Goal: Task Accomplishment & Management: Manage account settings

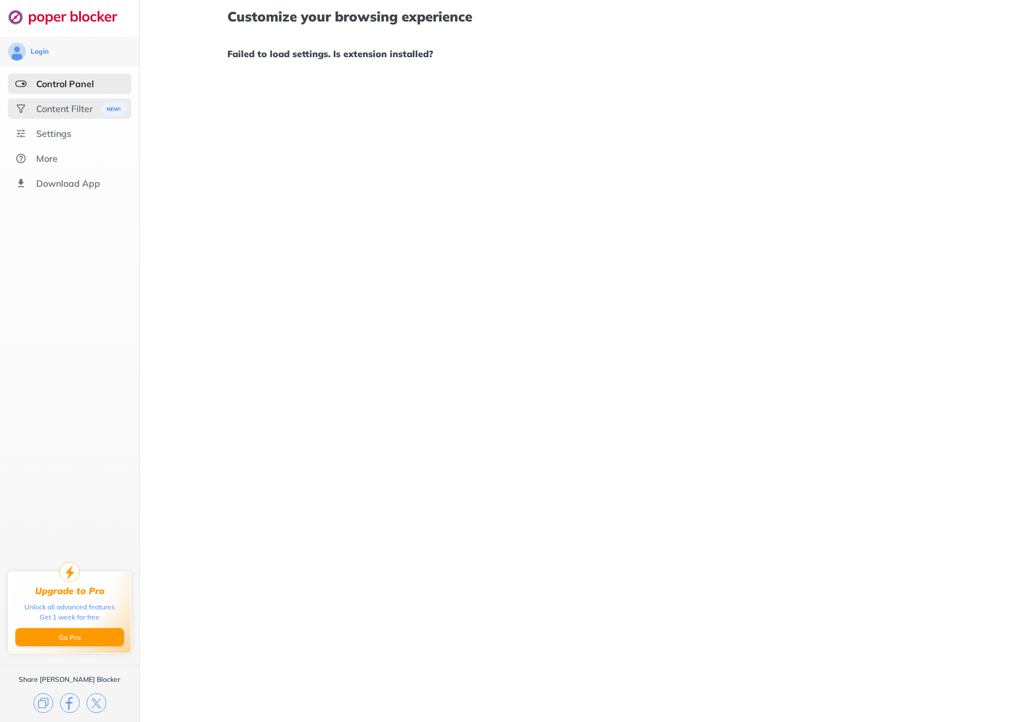
click at [71, 106] on div "Content Filter" at bounding box center [64, 108] width 57 height 11
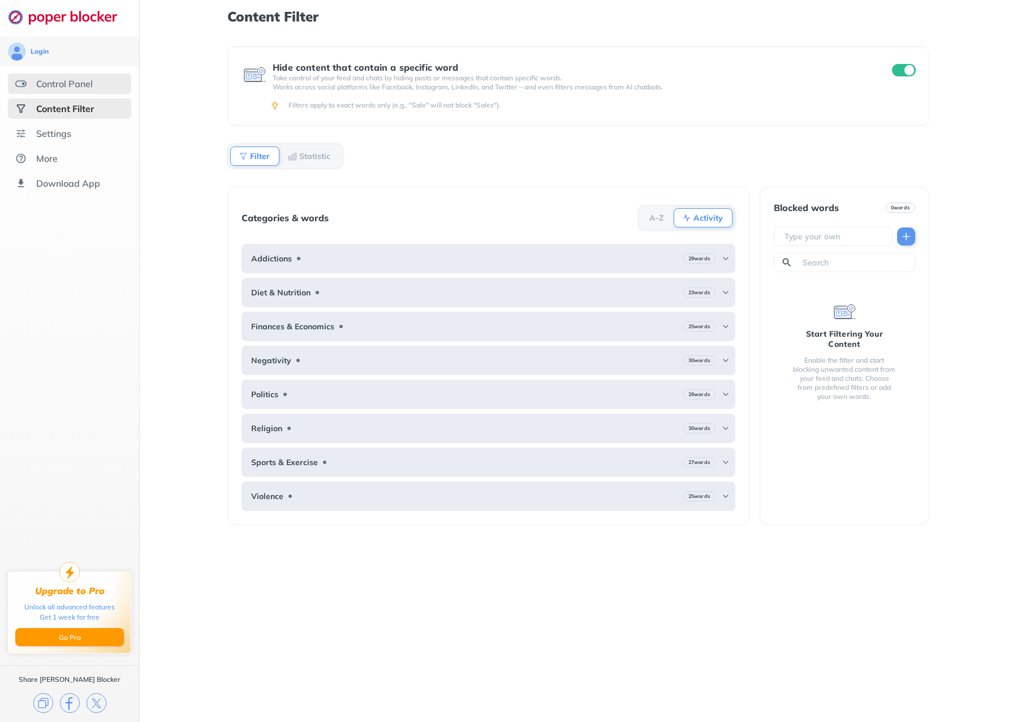
click at [75, 84] on div "Control Panel" at bounding box center [64, 83] width 57 height 11
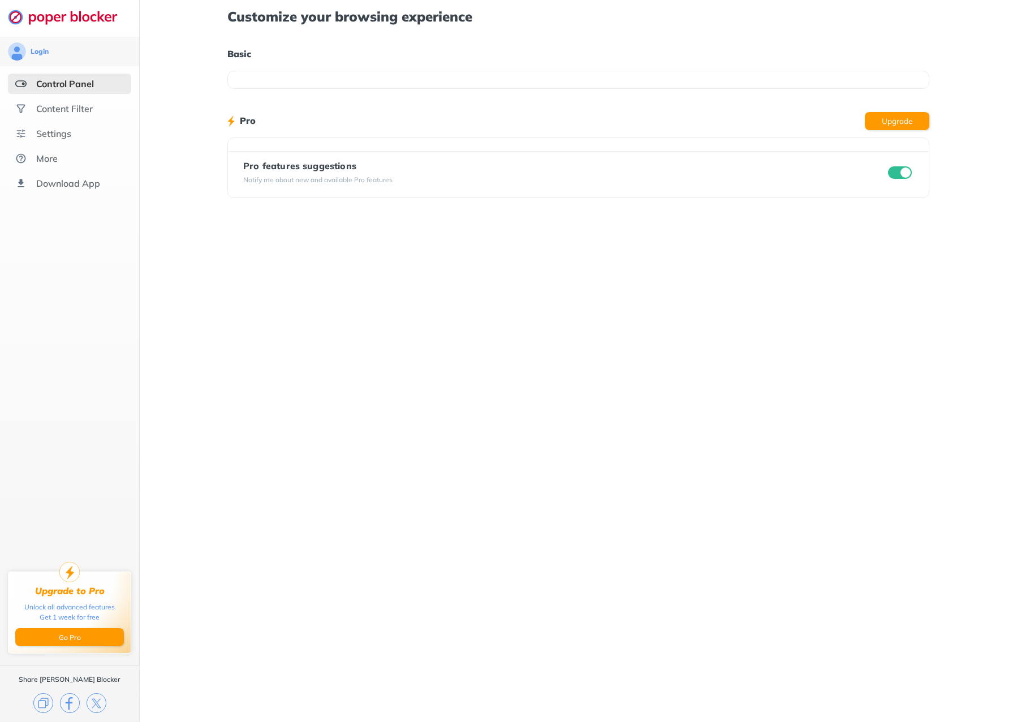
click at [290, 83] on div at bounding box center [578, 80] width 702 height 18
click at [225, 50] on div "Customize your browsing experience Basic Pro Upgrade Pro features suggestions N…" at bounding box center [579, 361] width 878 height 722
click at [71, 110] on div "Content Filter" at bounding box center [64, 108] width 57 height 11
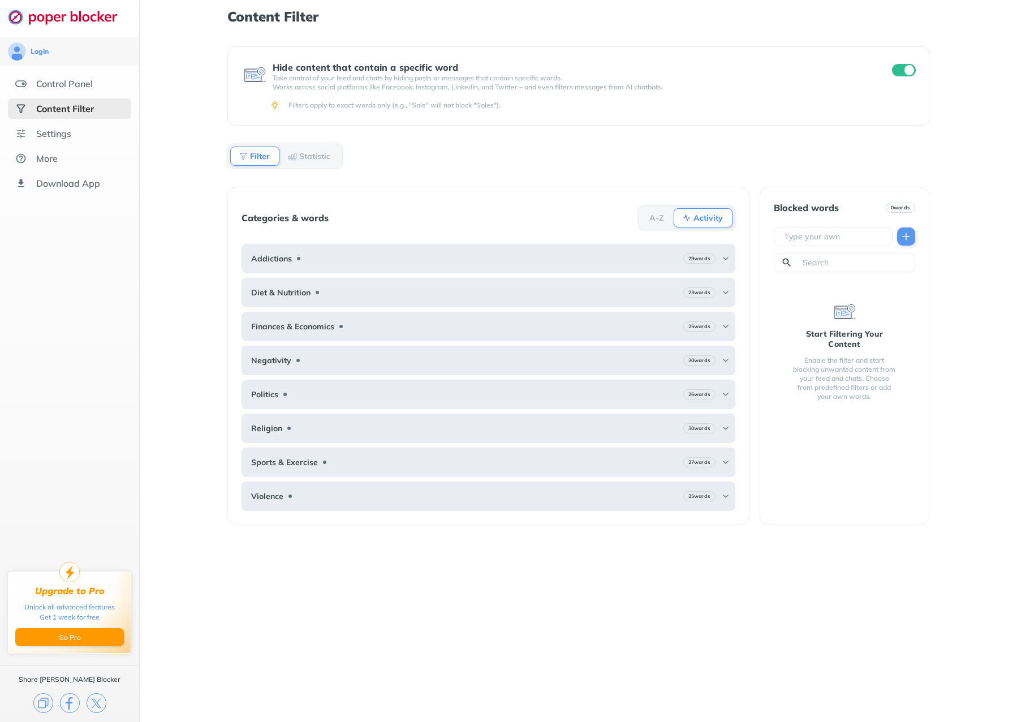
click at [242, 154] on img at bounding box center [243, 156] width 9 height 9
click at [244, 157] on img at bounding box center [243, 156] width 9 height 9
drag, startPoint x: 244, startPoint y: 157, endPoint x: 220, endPoint y: 158, distance: 23.8
click at [220, 158] on div "Content Filter Hide content that contain a specific word Take control of your f…" at bounding box center [579, 361] width 878 height 722
click at [912, 70] on input "checkbox" at bounding box center [904, 70] width 24 height 12
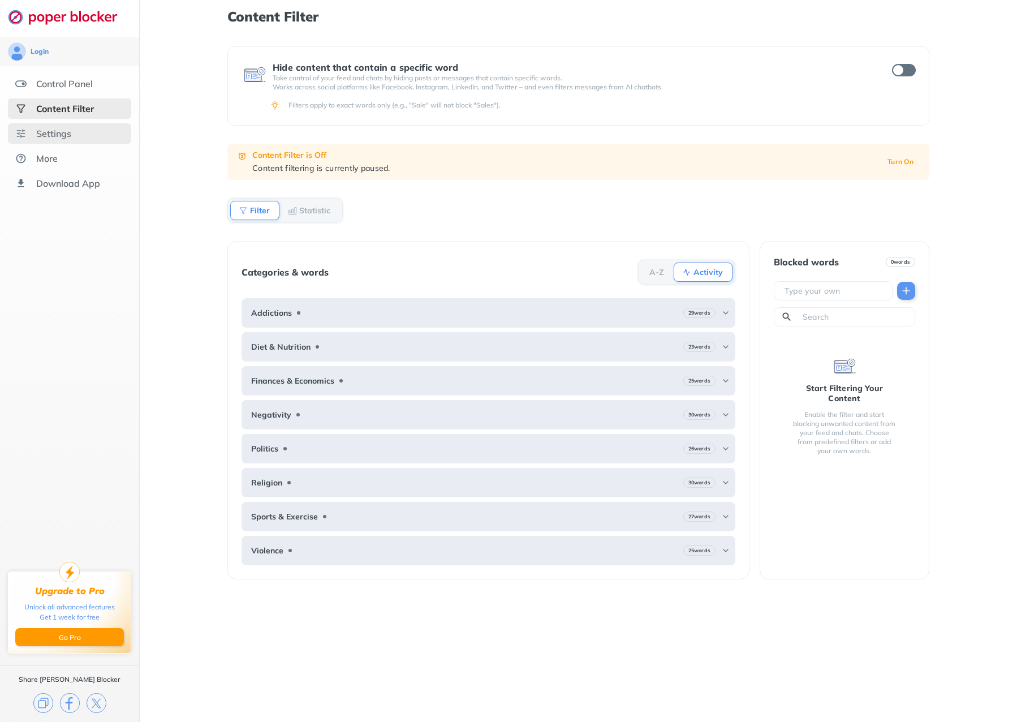
click at [67, 130] on div "Settings" at bounding box center [53, 133] width 35 height 11
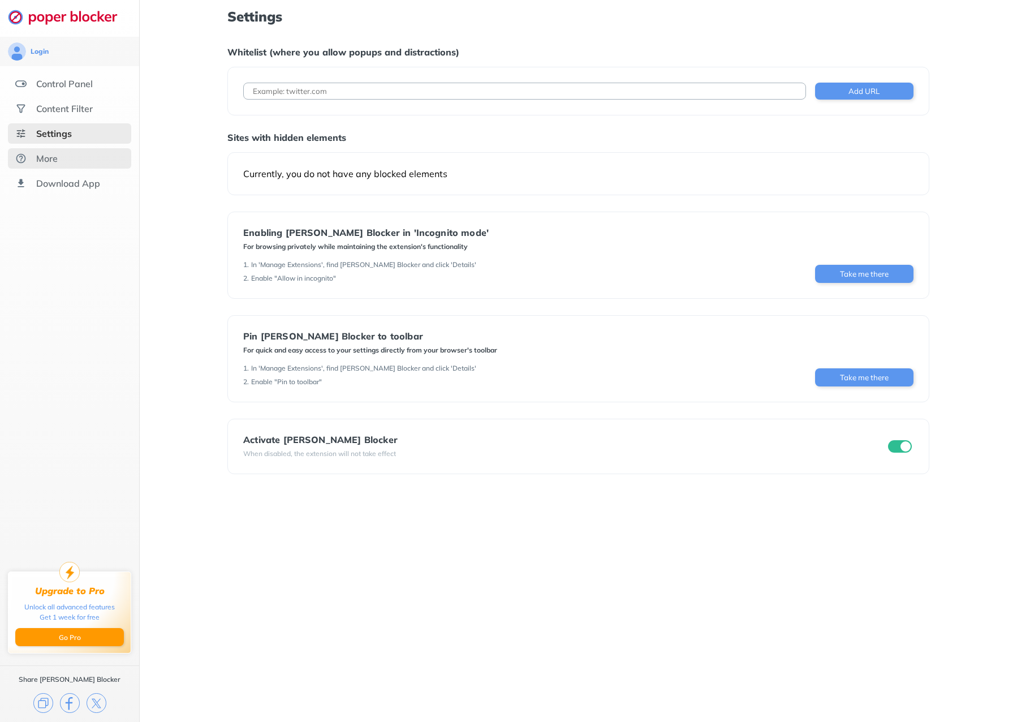
click at [58, 162] on div "More" at bounding box center [69, 158] width 123 height 20
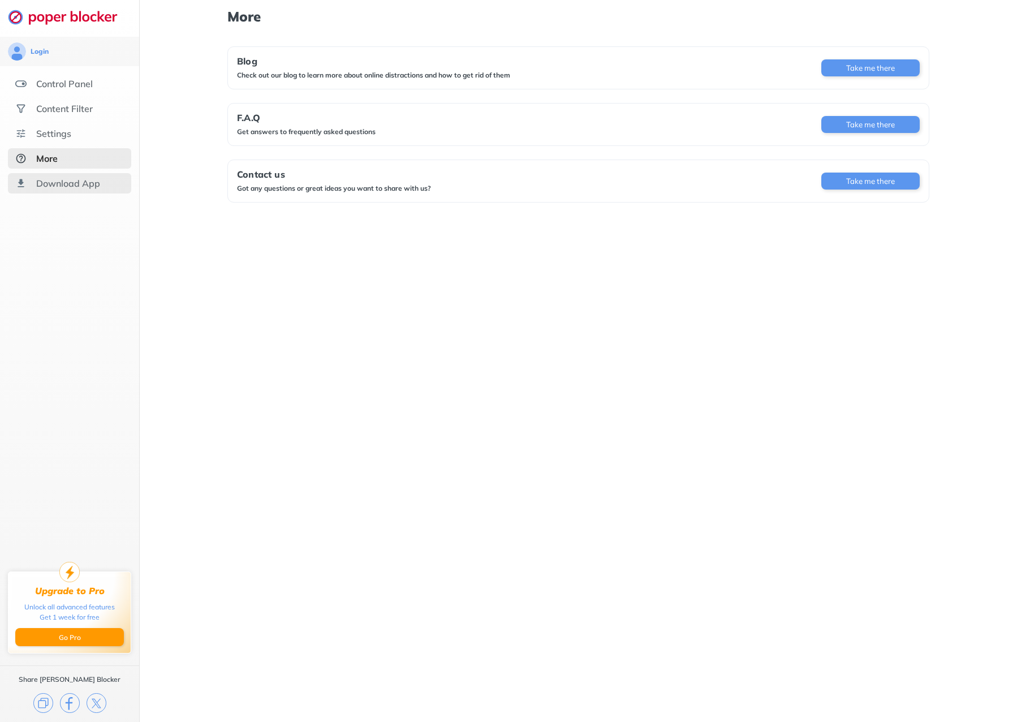
click at [73, 188] on div "Download App" at bounding box center [69, 183] width 123 height 20
